Goal: Task Accomplishment & Management: Manage account settings

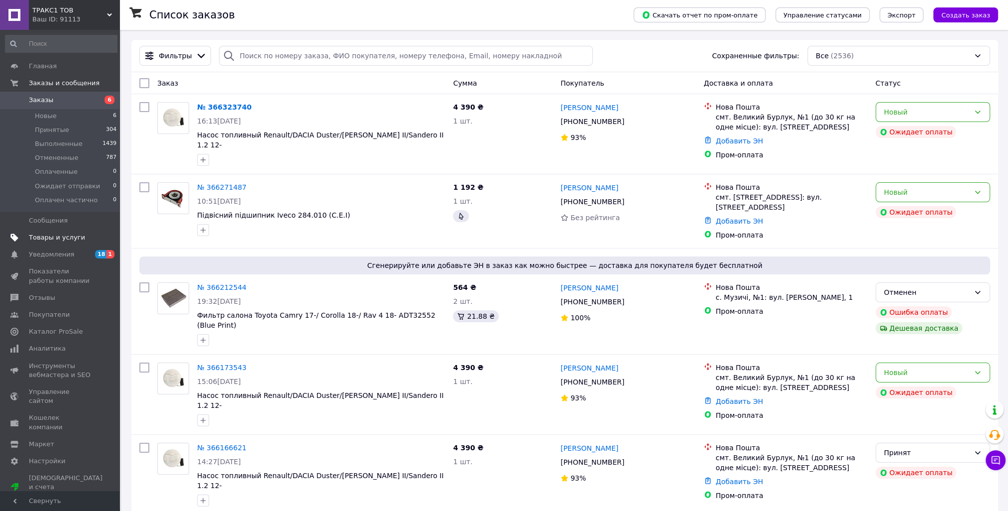
click at [50, 240] on span "Товары и услуги" at bounding box center [57, 237] width 56 height 9
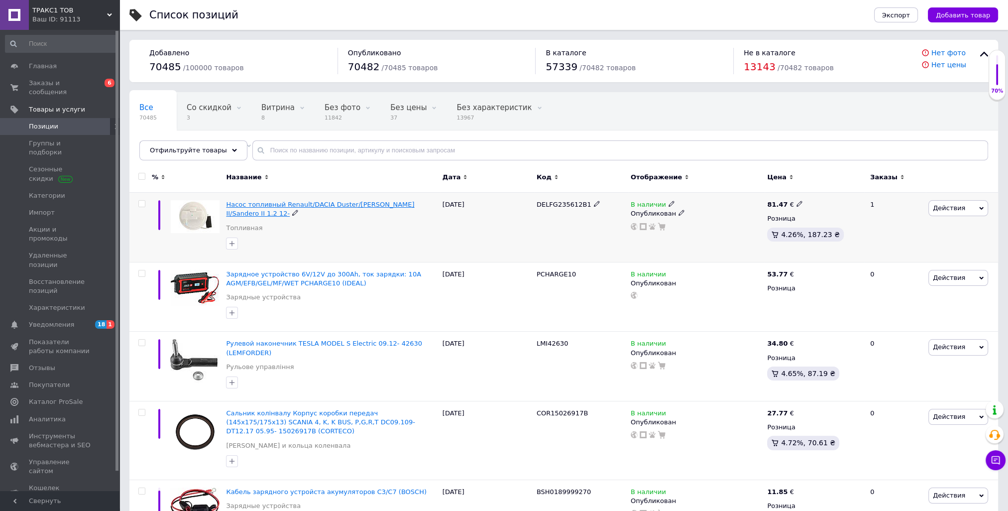
click at [314, 202] on span "Насос топливный Renault/DACIA Duster/[PERSON_NAME] II/Sandero II 1.2 12-" at bounding box center [320, 209] width 188 height 16
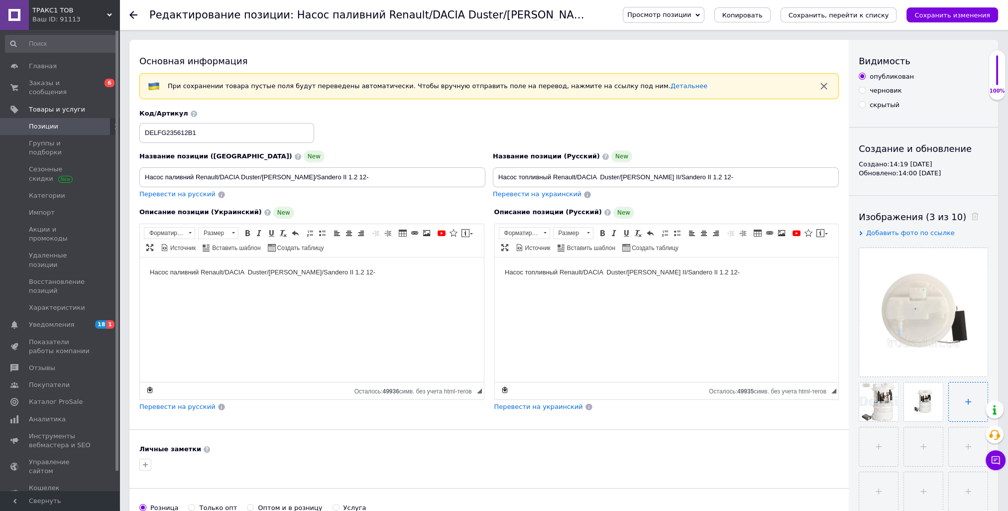
click at [967, 398] on input "file" at bounding box center [968, 401] width 39 height 39
type input "C:\fakepath\FG235612B1_2.jpeg"
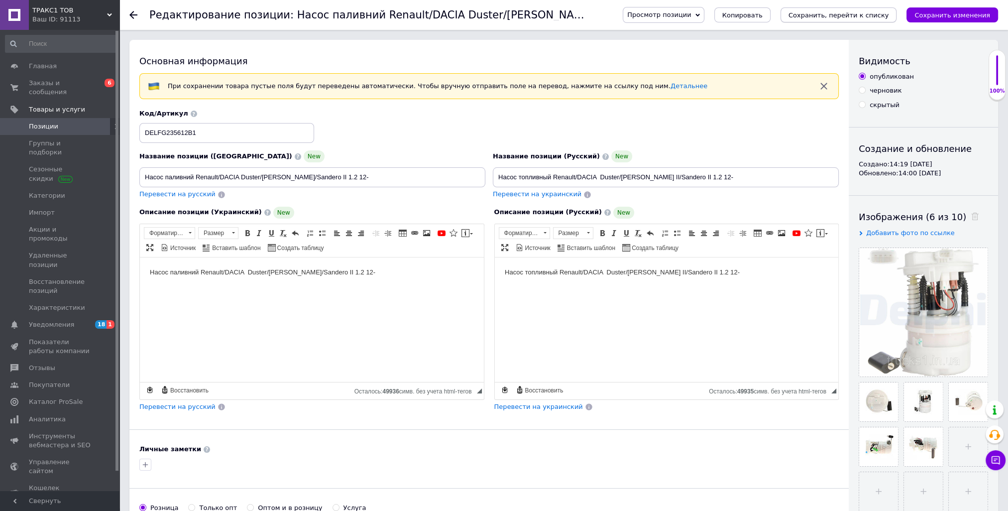
click at [884, 15] on icon "Сохранить, перейти к списку" at bounding box center [839, 14] width 101 height 7
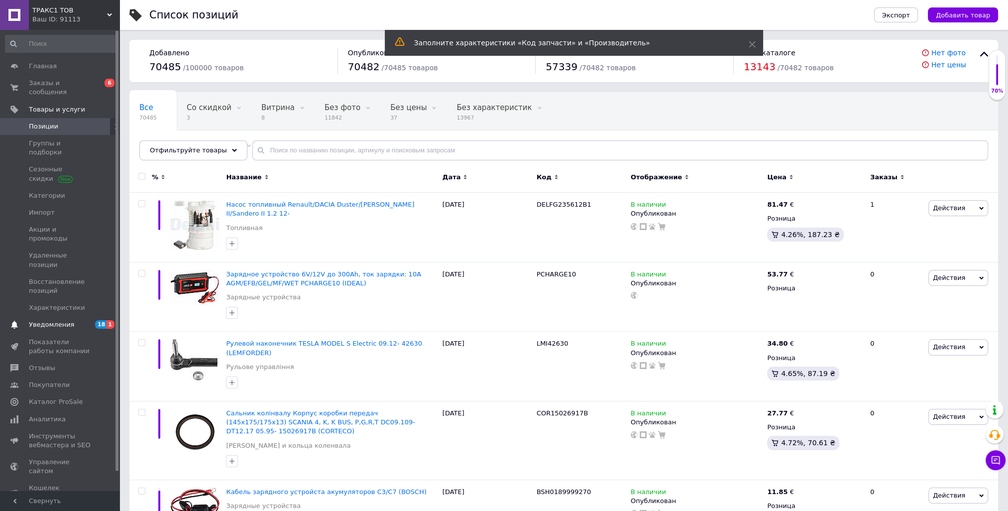
click at [74, 320] on span "Уведомления" at bounding box center [60, 324] width 63 height 9
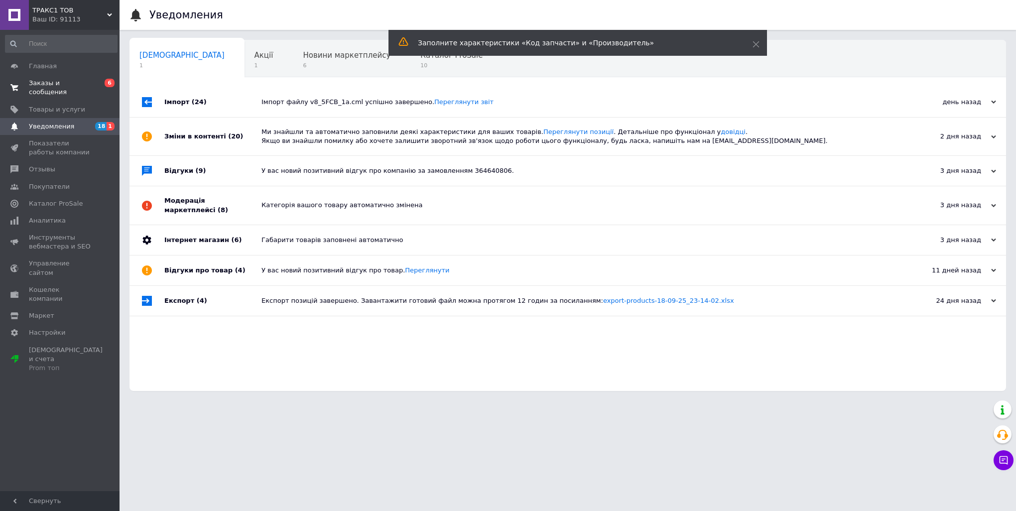
click at [67, 79] on span "Заказы и сообщения" at bounding box center [60, 88] width 63 height 18
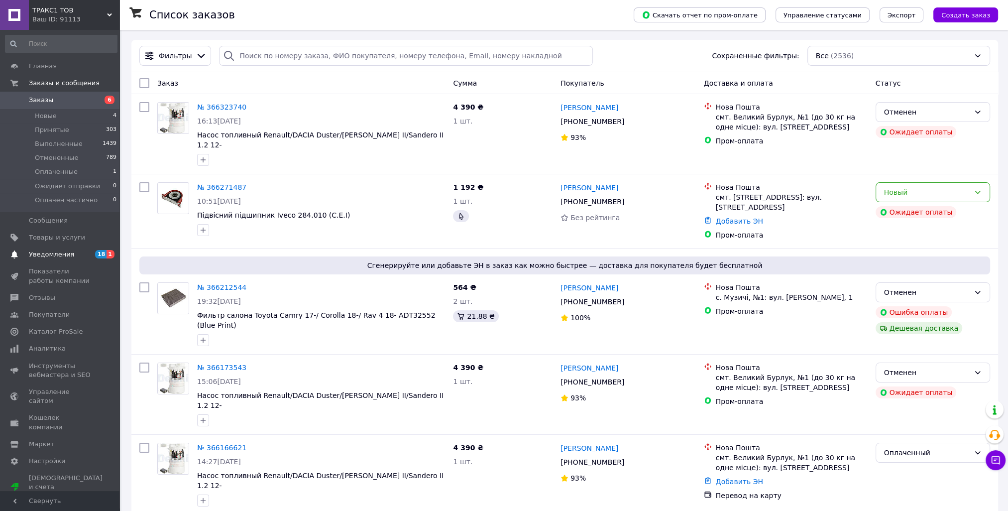
click at [41, 256] on span "Уведомления" at bounding box center [51, 254] width 45 height 9
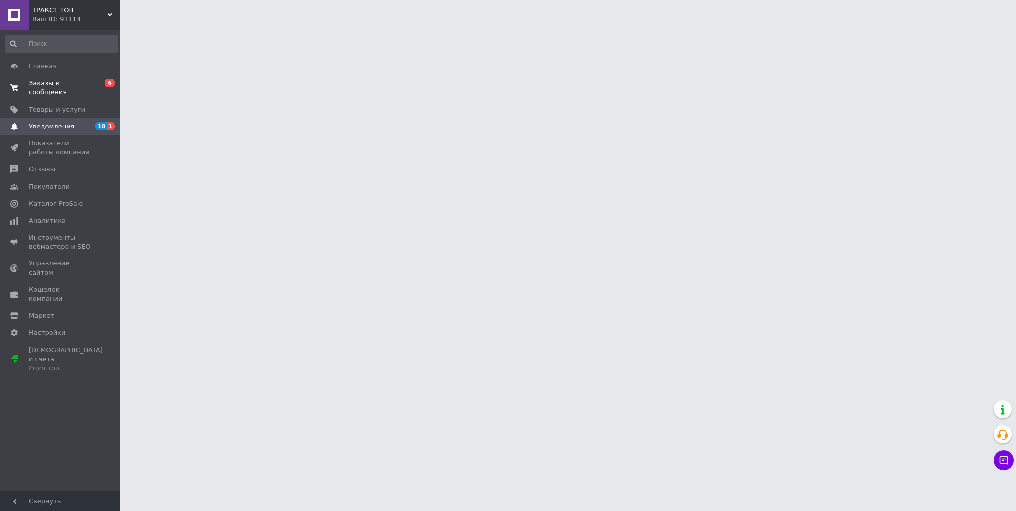
click at [58, 83] on span "Заказы и сообщения" at bounding box center [60, 88] width 63 height 18
